Goal: Information Seeking & Learning: Check status

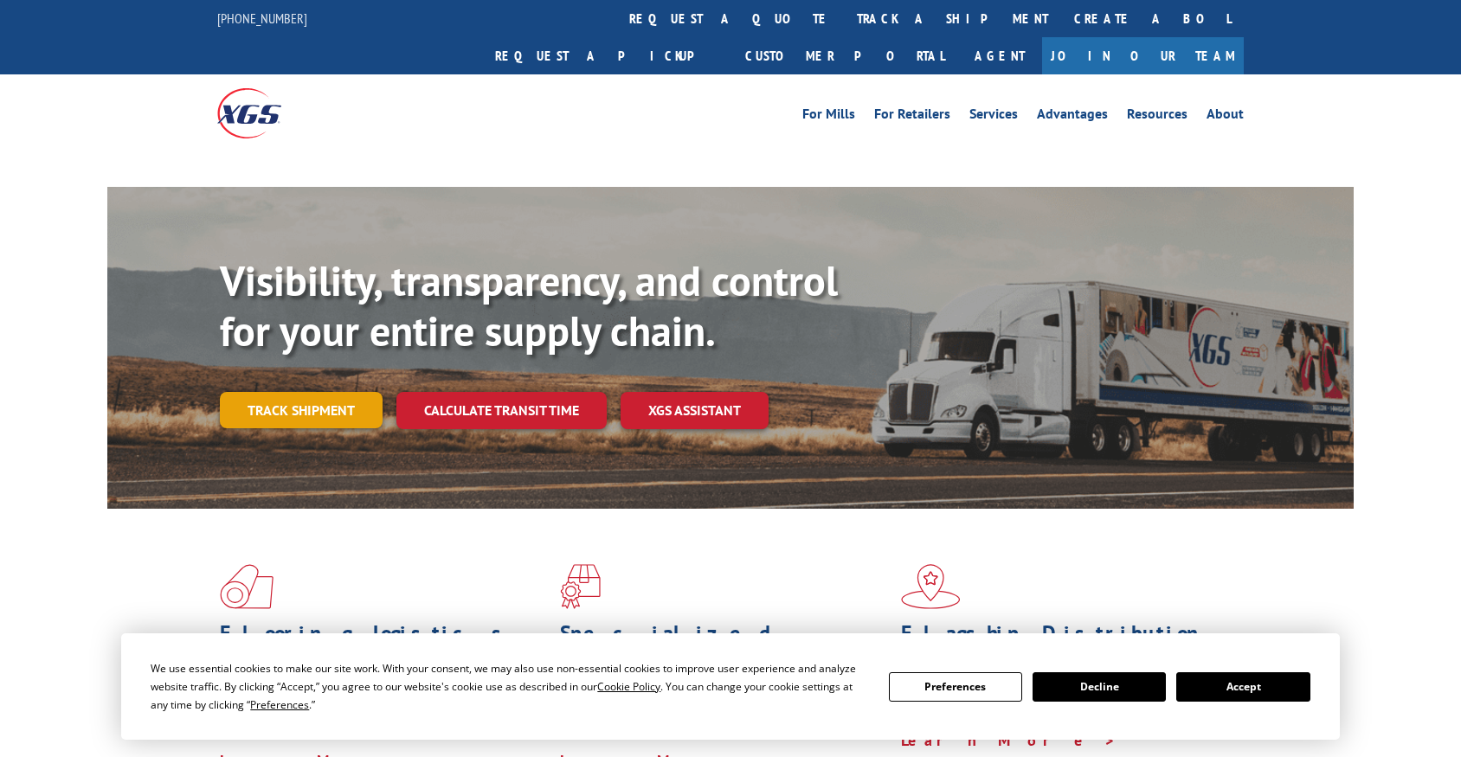
click at [335, 392] on link "Track shipment" at bounding box center [301, 410] width 163 height 36
click at [1296, 684] on button "Accept" at bounding box center [1242, 686] width 133 height 29
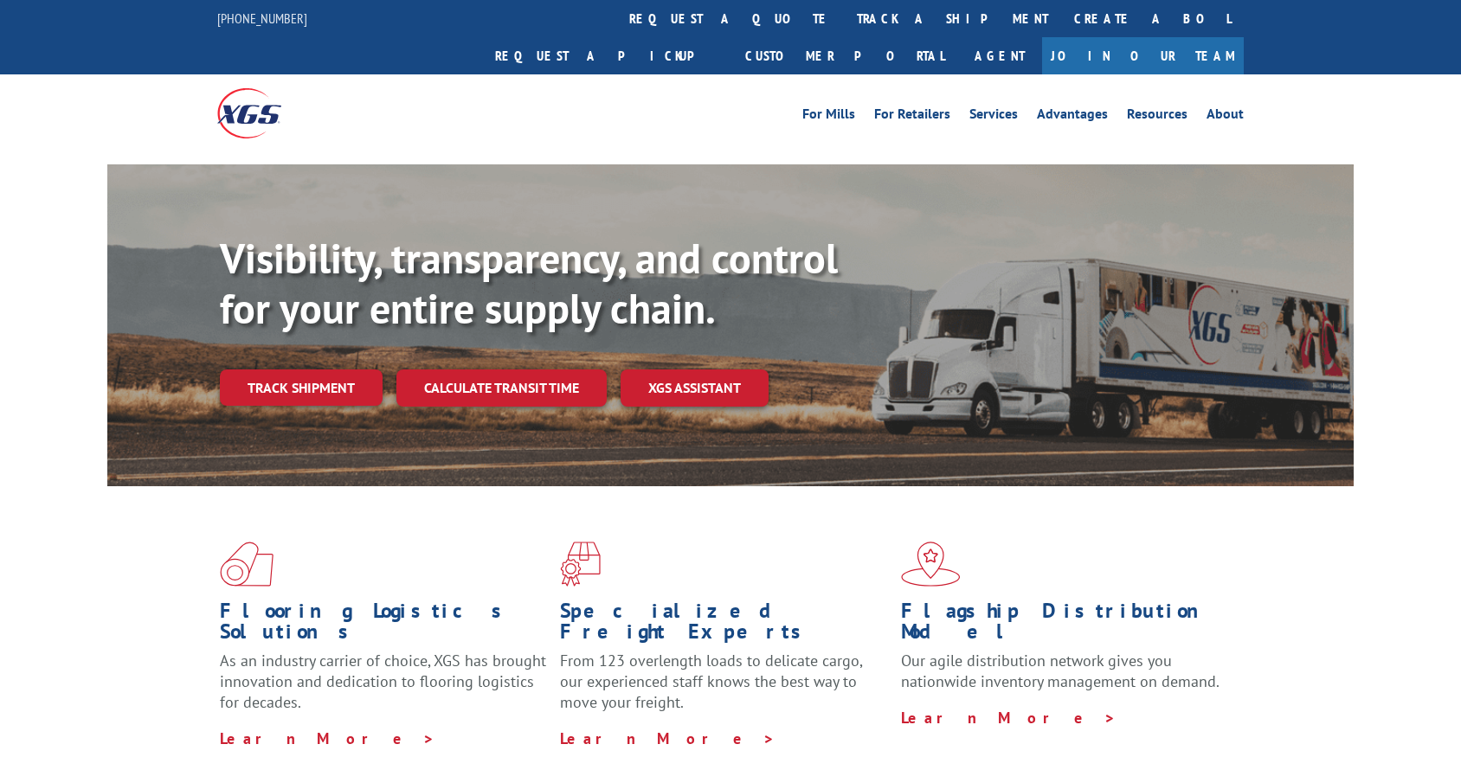
click at [526, 486] on div "Flooring Logistics Solutions As an industry carrier of choice, XGS has brought …" at bounding box center [730, 645] width 1246 height 318
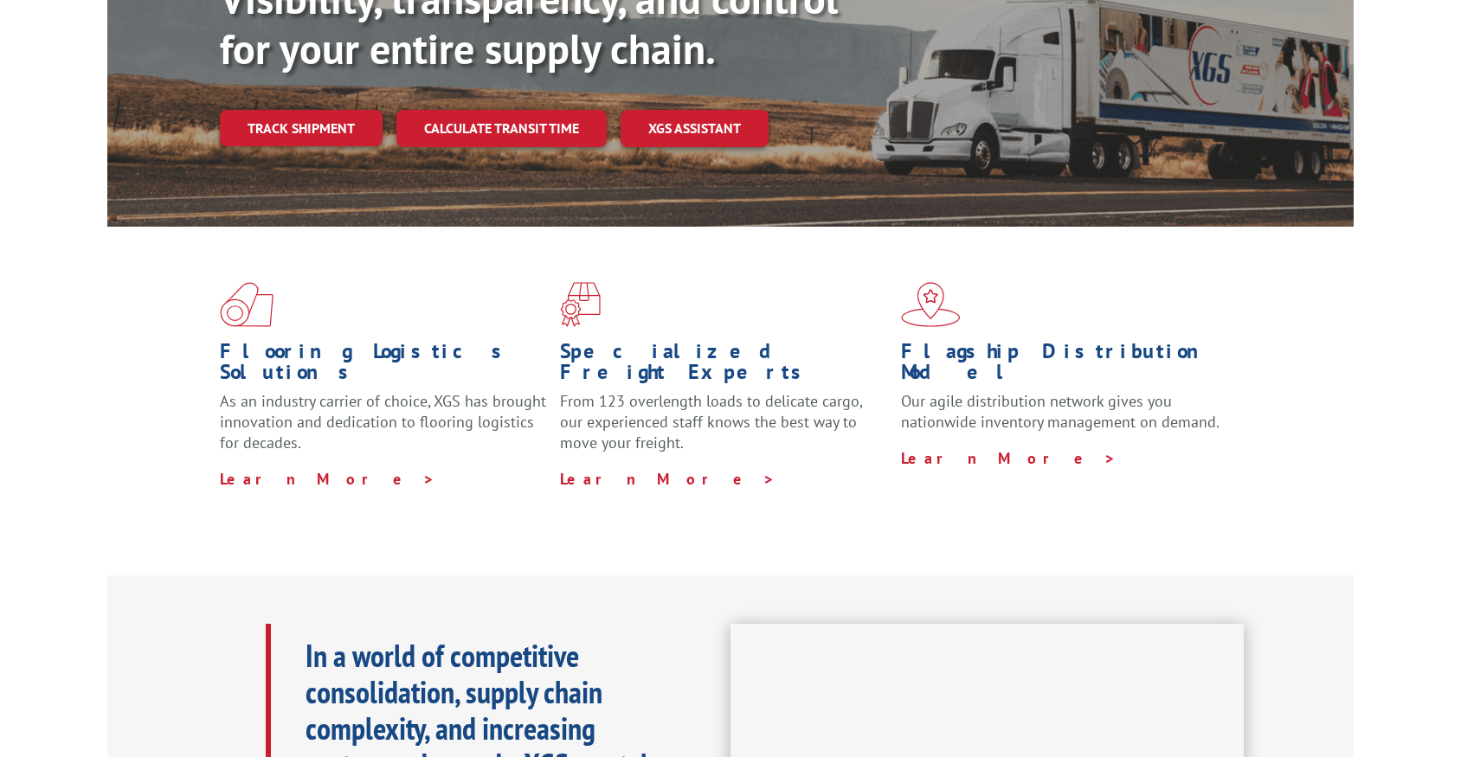
scroll to position [173, 0]
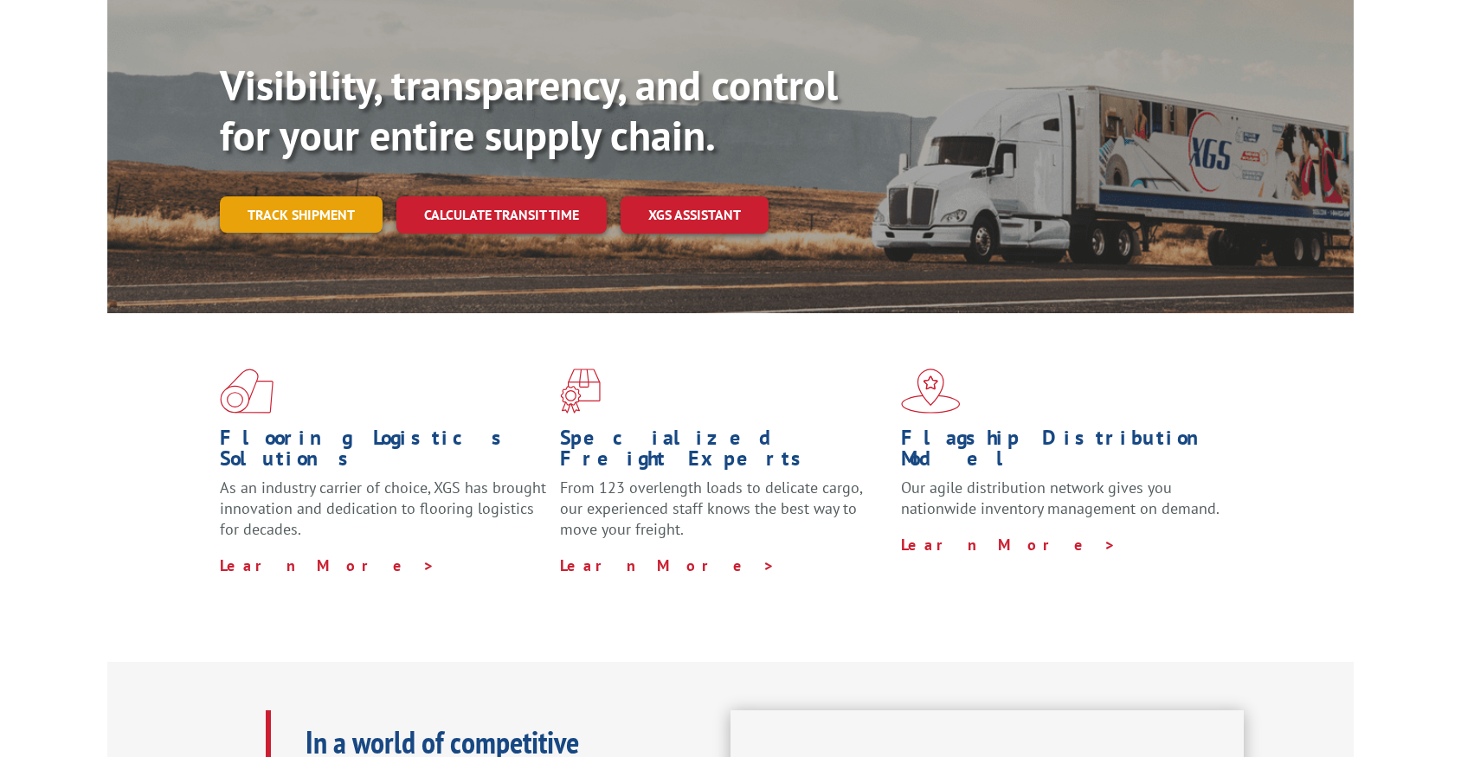
click at [265, 196] on link "Track shipment" at bounding box center [301, 214] width 163 height 36
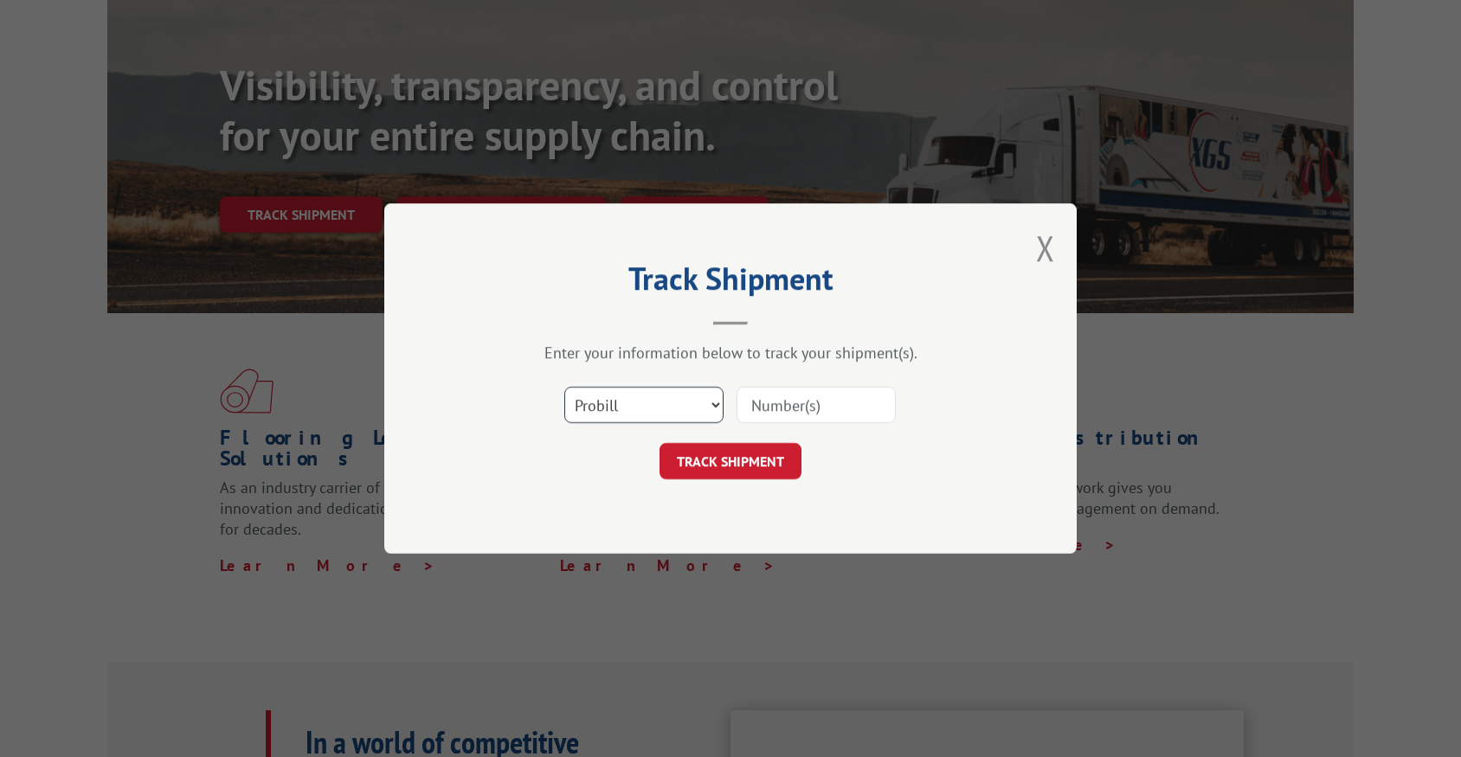
click at [681, 412] on select "Select category... Probill BOL PO" at bounding box center [643, 405] width 159 height 36
select select "bol"
click at [564, 387] on select "Select category... Probill BOL PO" at bounding box center [643, 405] width 159 height 36
click at [795, 404] on input at bounding box center [815, 405] width 159 height 36
paste input "2852882"
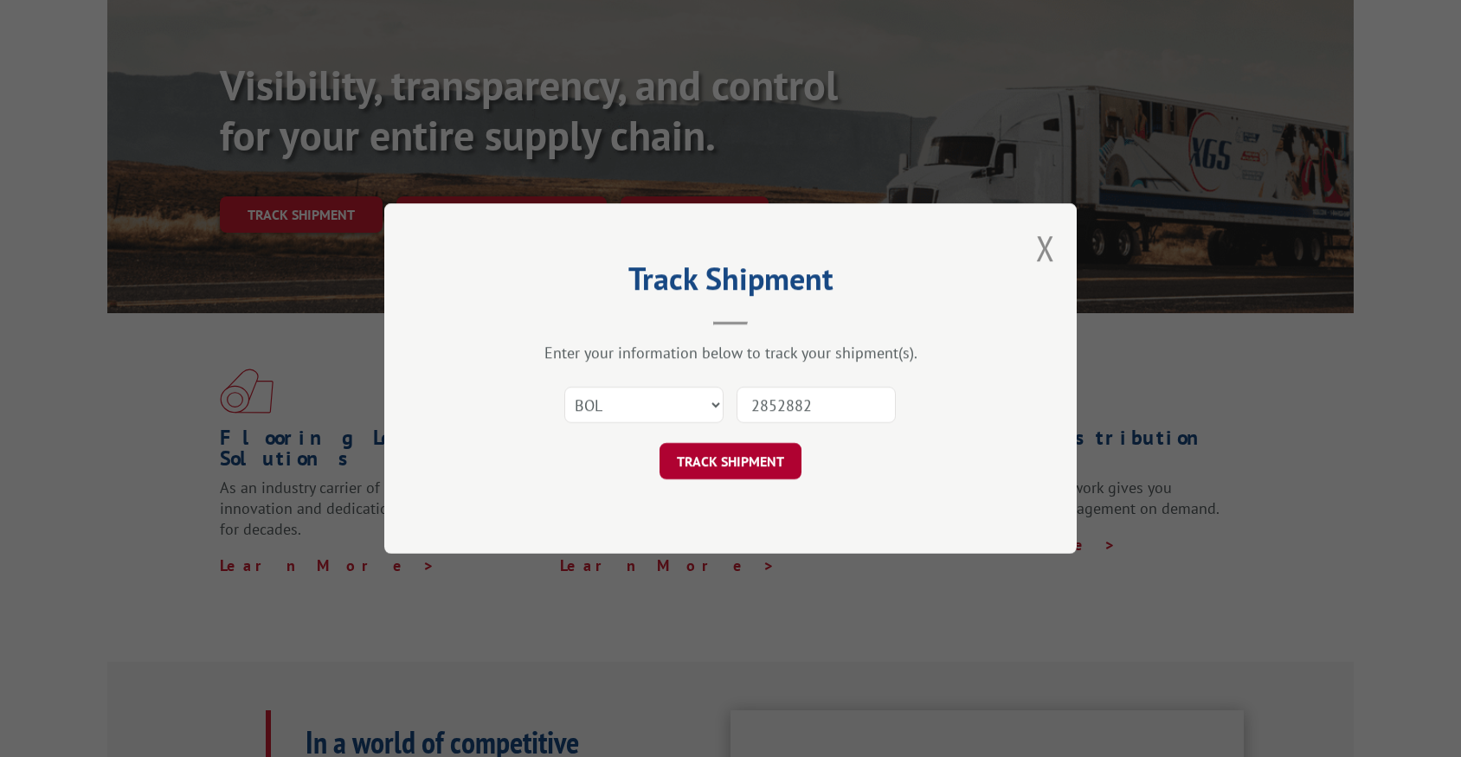
type input "2852882"
click at [741, 453] on button "TRACK SHIPMENT" at bounding box center [730, 461] width 142 height 36
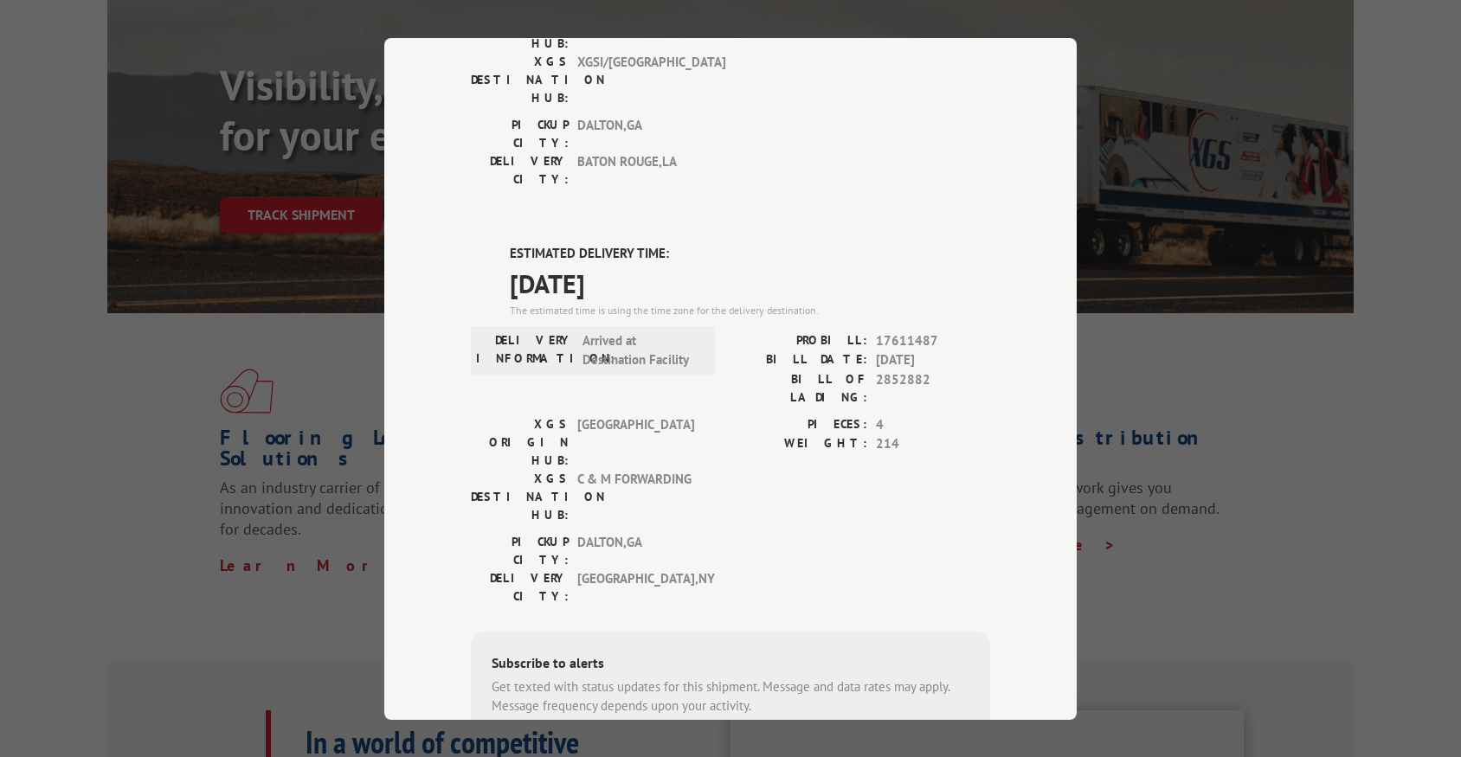
scroll to position [346, 0]
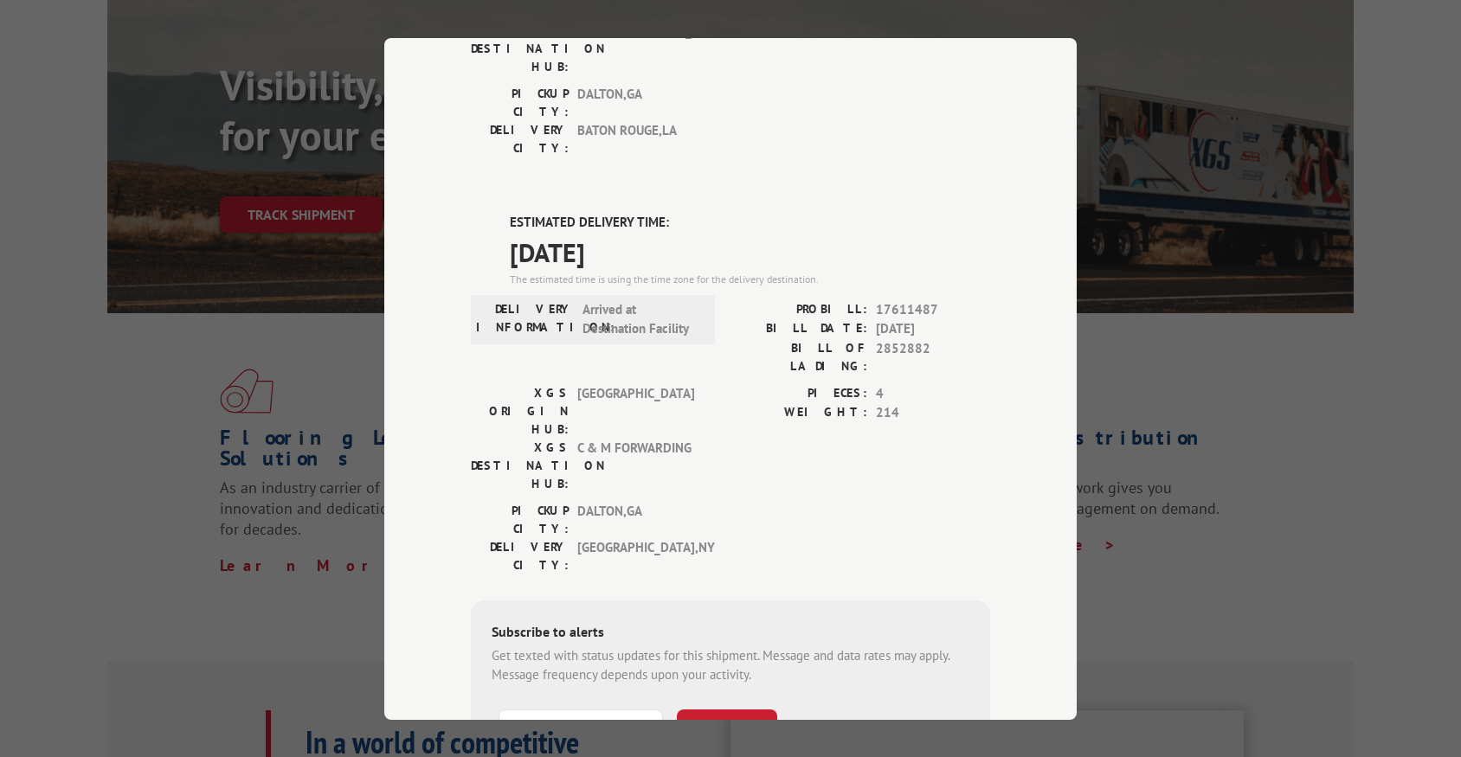
click at [1006, 619] on div "Track Shipment DELIVERED DELIVERY INFORMATION: [DATE] 02:45 pm [PERSON_NAME] PR…" at bounding box center [730, 379] width 692 height 682
click at [684, 674] on div "DELIVERED DELIVERY INFORMATION: [DATE] 02:45 pm [PERSON_NAME] PROBILL: 13891441…" at bounding box center [730, 356] width 519 height 1050
click at [948, 383] on div "PIECES: 4 WEIGHT: 214" at bounding box center [860, 442] width 260 height 118
click at [767, 83] on div "DELIVERED DELIVERY INFORMATION: [DATE] 02:45 pm [PERSON_NAME] PROBILL: 13891441…" at bounding box center [730, 356] width 519 height 1050
click at [178, 554] on div "Track Shipment DELIVERED DELIVERY INFORMATION: [DATE] 02:45 pm [PERSON_NAME] PR…" at bounding box center [730, 378] width 1461 height 757
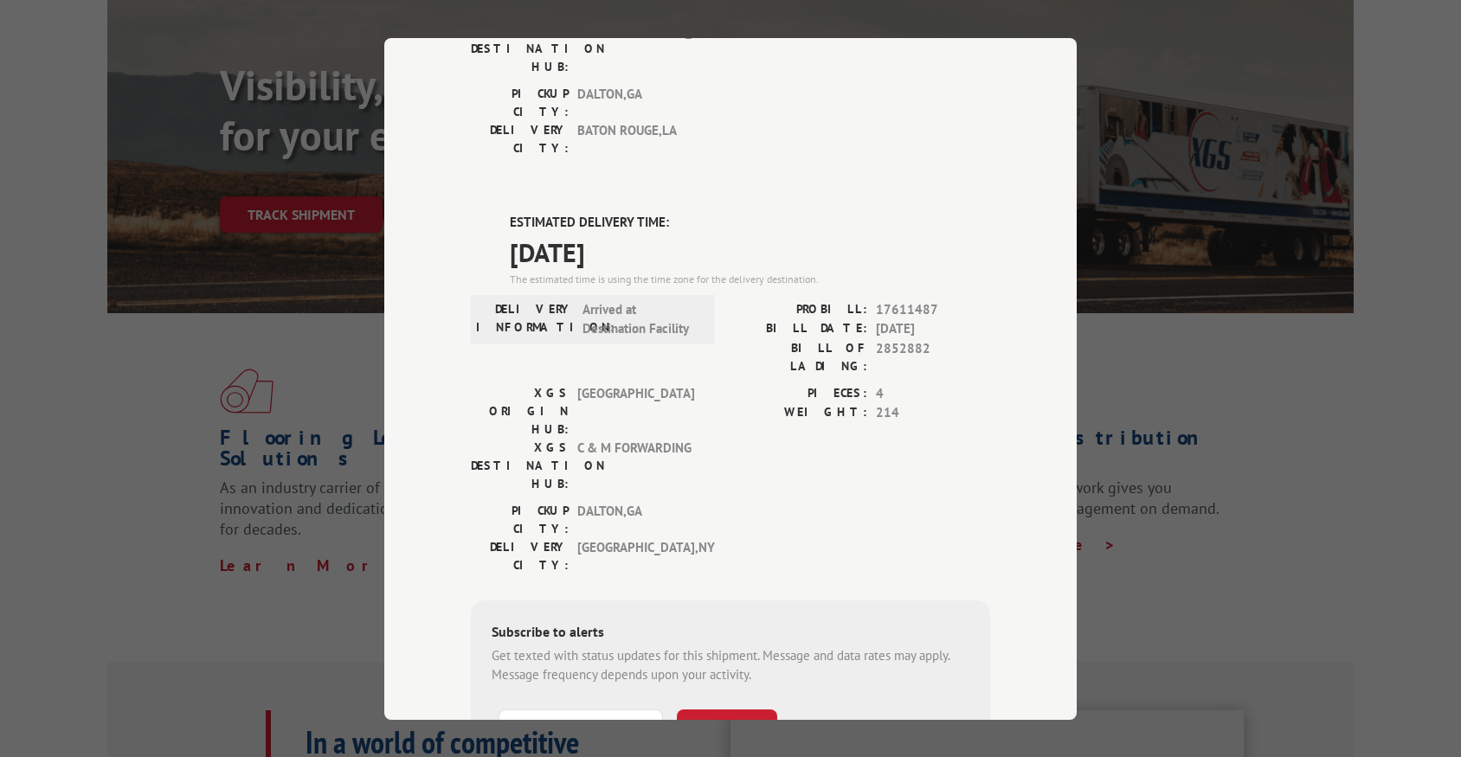
click at [793, 232] on span "[DATE]" at bounding box center [750, 251] width 480 height 39
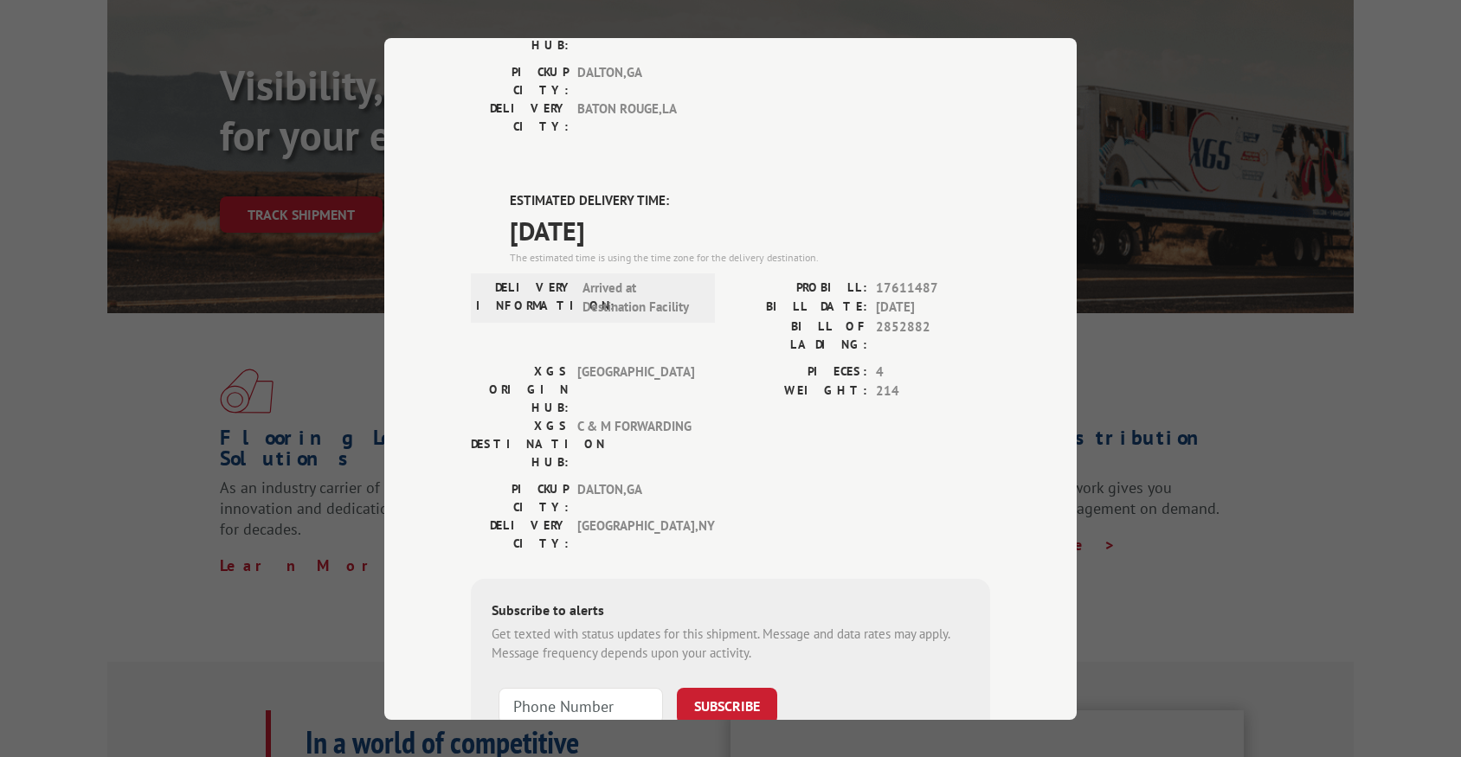
scroll to position [380, 0]
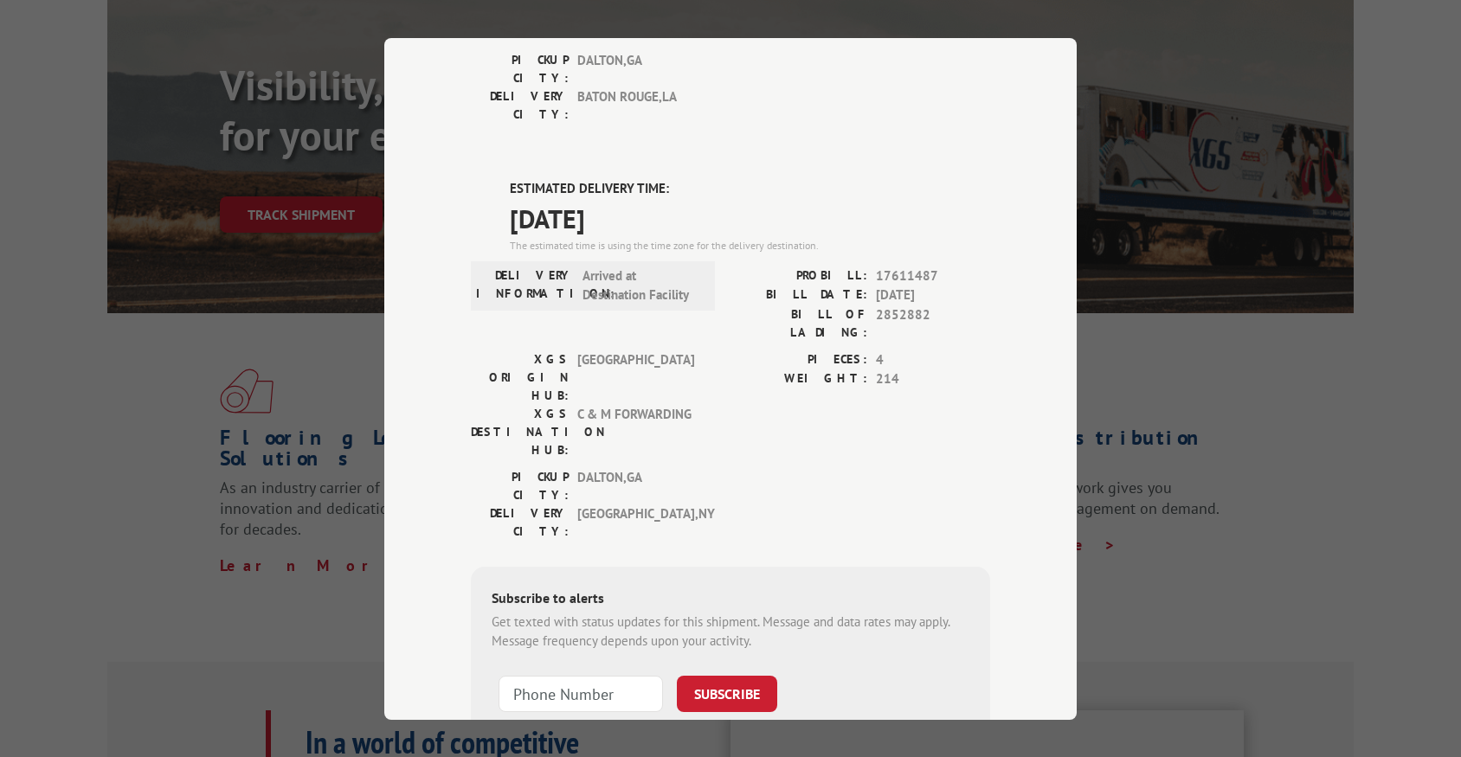
click at [992, 630] on div "Track Shipment DELIVERED DELIVERY INFORMATION: [DATE] 02:45 pm [PERSON_NAME] PR…" at bounding box center [730, 379] width 692 height 682
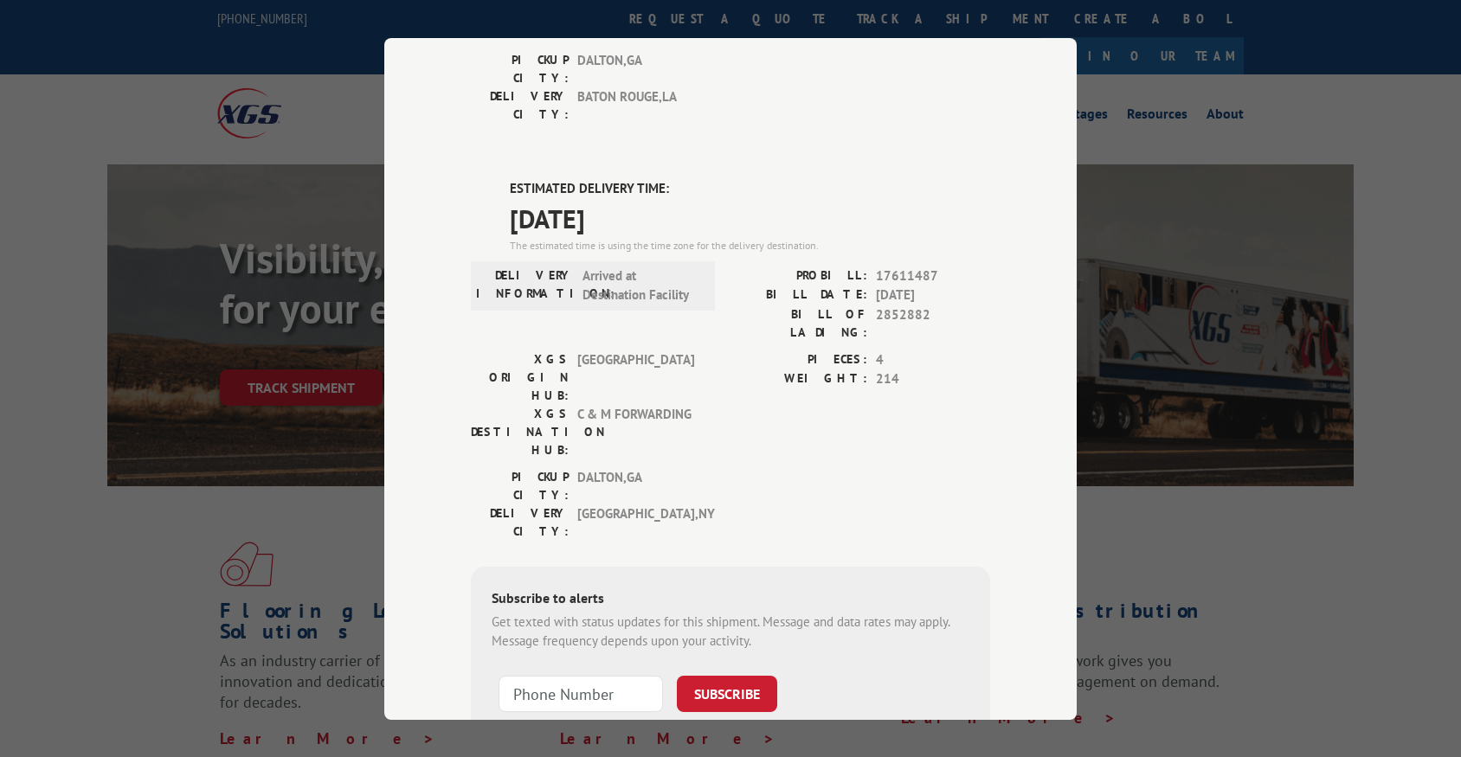
click at [1032, 615] on div "Track Shipment DELIVERED DELIVERY INFORMATION: [DATE] 02:45 pm [PERSON_NAME] PR…" at bounding box center [730, 379] width 692 height 682
